Goal: Task Accomplishment & Management: Use online tool/utility

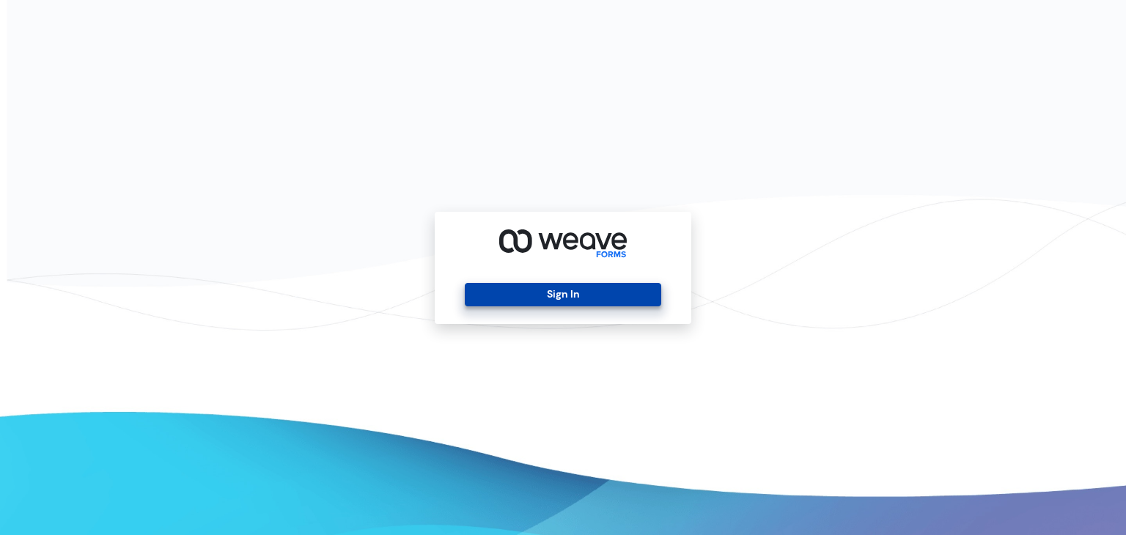
click at [586, 289] on button "Sign In" at bounding box center [563, 294] width 196 height 23
click at [528, 298] on button "Sign In" at bounding box center [563, 294] width 196 height 23
